Goal: Check status: Check status

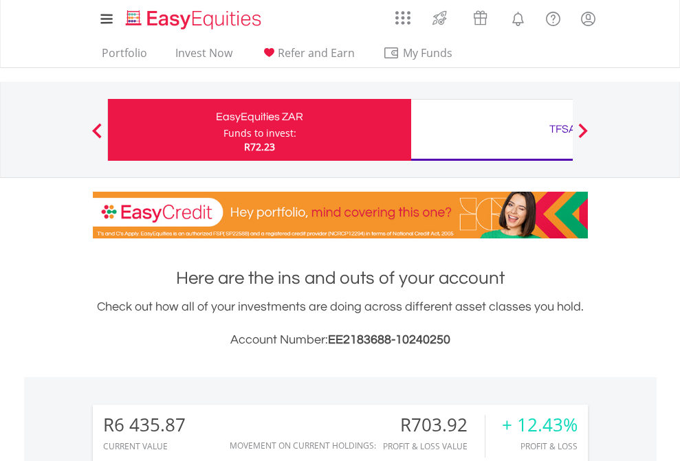
scroll to position [132, 216]
click at [223, 130] on div "Funds to invest:" at bounding box center [259, 133] width 73 height 14
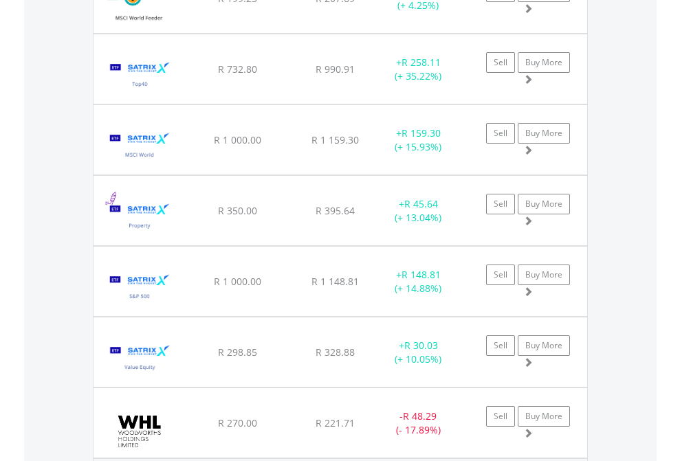
scroll to position [132, 216]
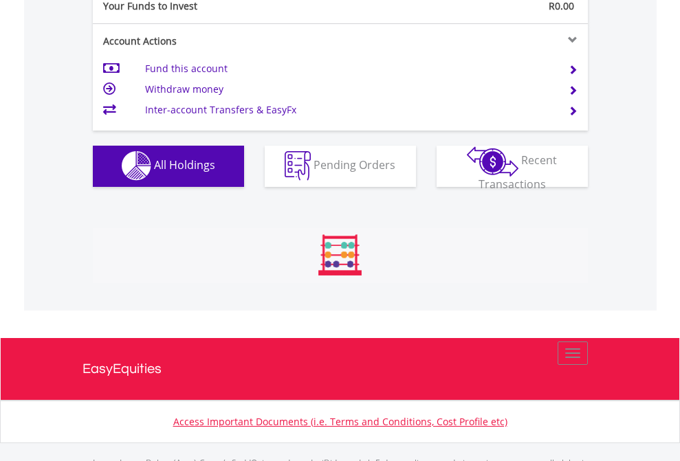
scroll to position [1361, 0]
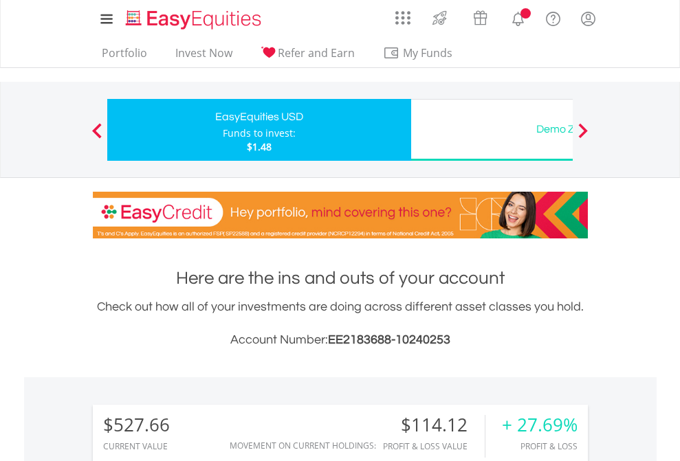
scroll to position [132, 216]
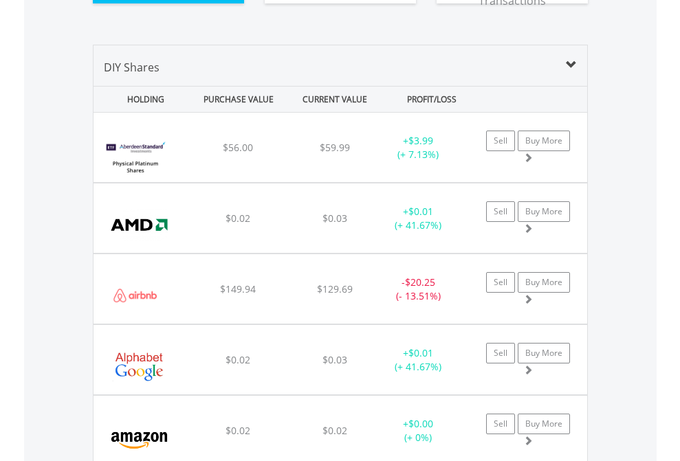
scroll to position [1556, 0]
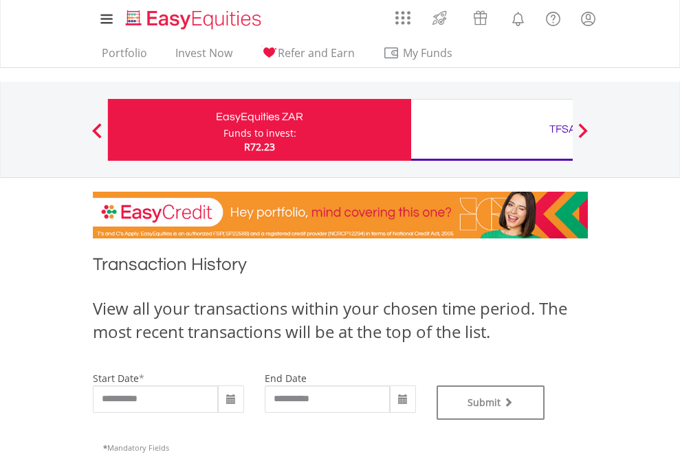
type input "**********"
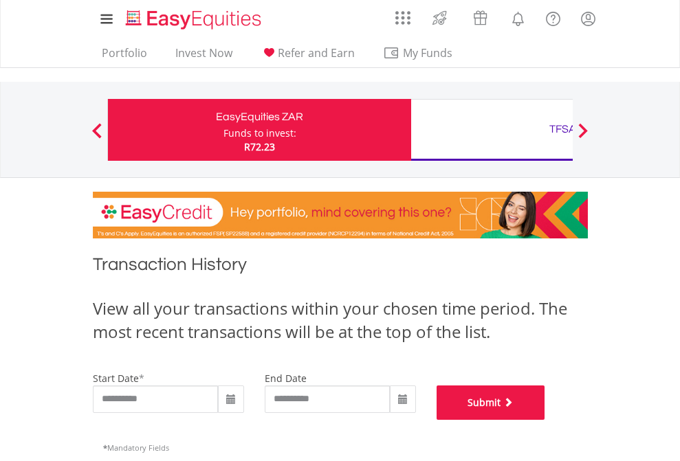
click at [545, 420] on button "Submit" at bounding box center [490, 403] width 109 height 34
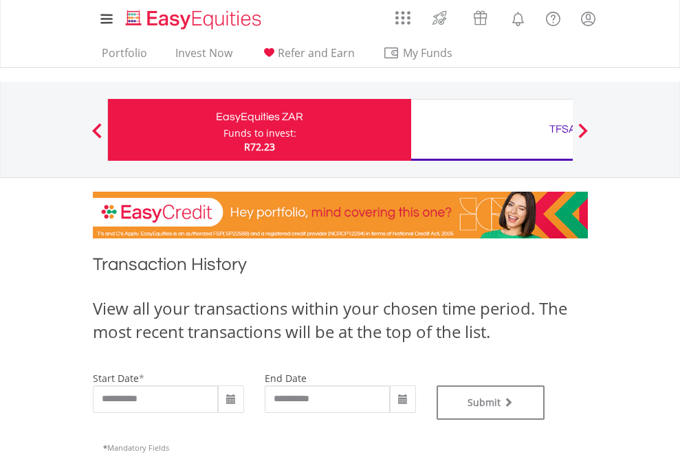
click at [491, 130] on div "TFSA" at bounding box center [562, 129] width 287 height 19
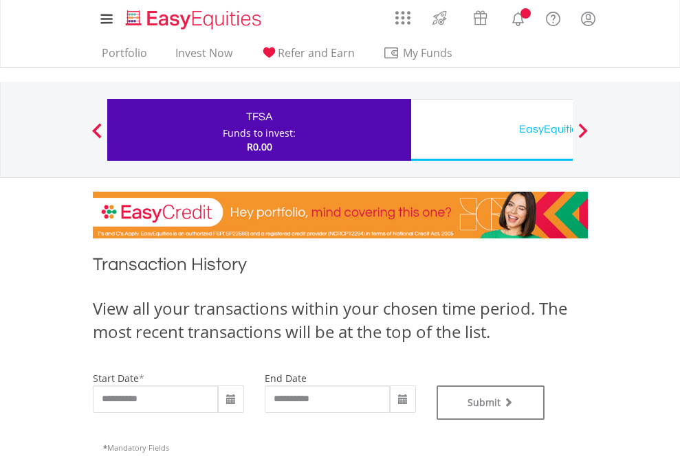
type input "**********"
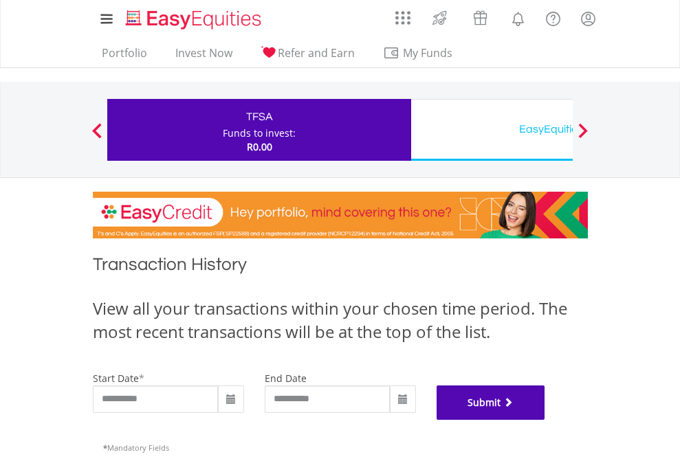
click at [545, 420] on button "Submit" at bounding box center [490, 403] width 109 height 34
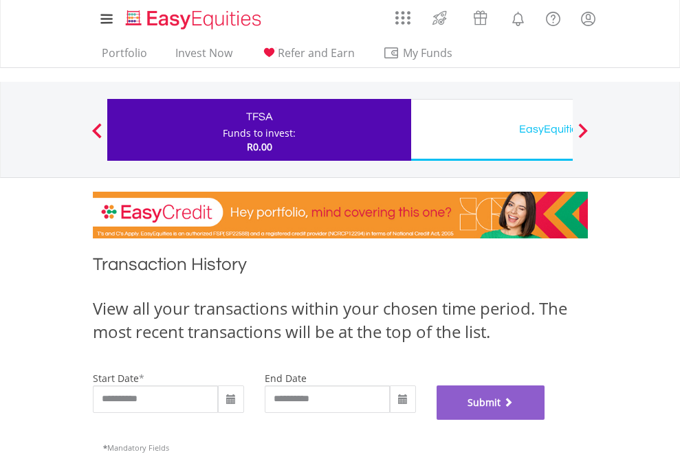
scroll to position [557, 0]
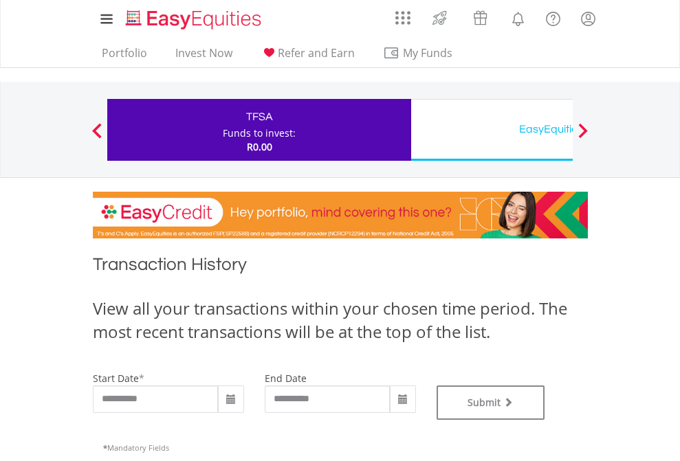
click at [491, 130] on div "EasyEquities USD" at bounding box center [562, 129] width 287 height 19
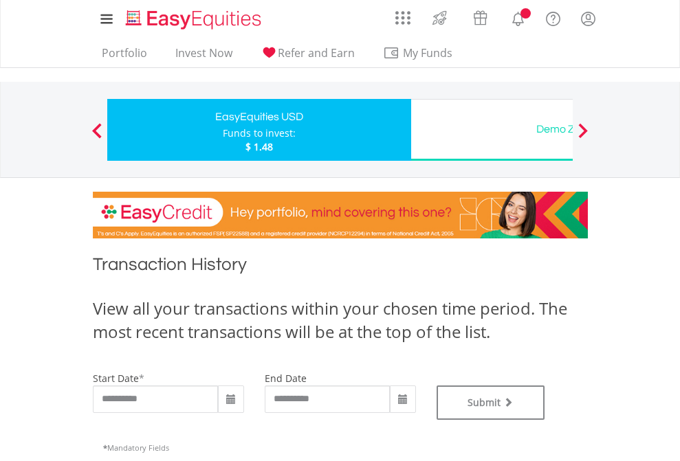
type input "**********"
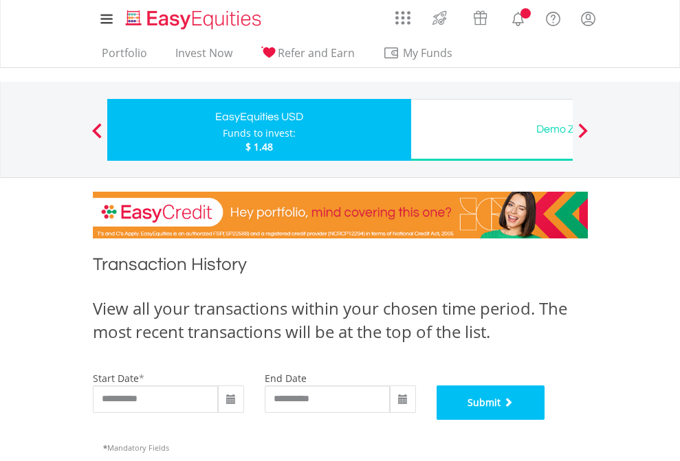
click at [545, 420] on button "Submit" at bounding box center [490, 403] width 109 height 34
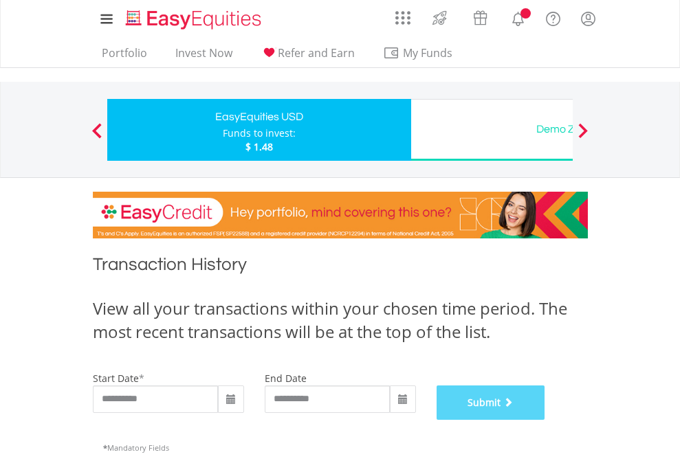
scroll to position [557, 0]
